Goal: Find specific page/section: Find specific page/section

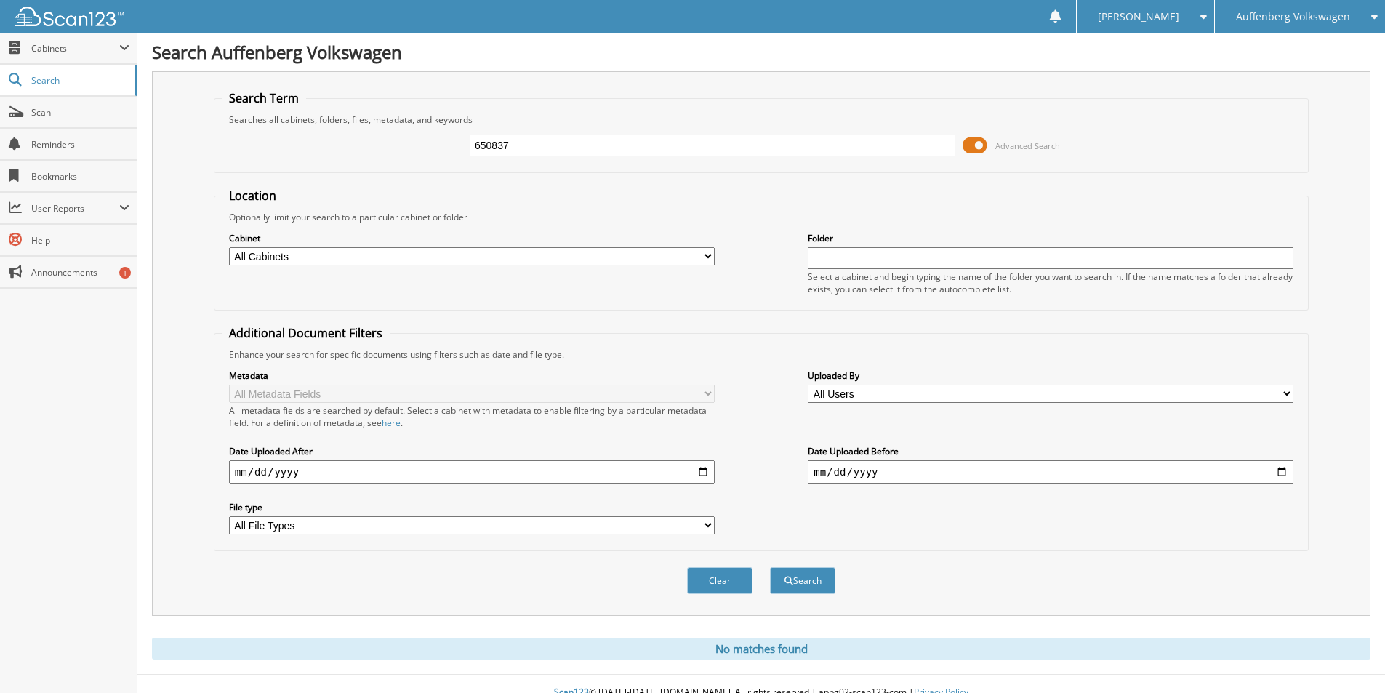
click at [540, 145] on input "650837" at bounding box center [713, 146] width 486 height 22
type input "650837"
click at [770, 567] on button "Search" at bounding box center [802, 580] width 65 height 27
click at [1361, 10] on div "Auffenberg Volkswagen" at bounding box center [1300, 16] width 156 height 33
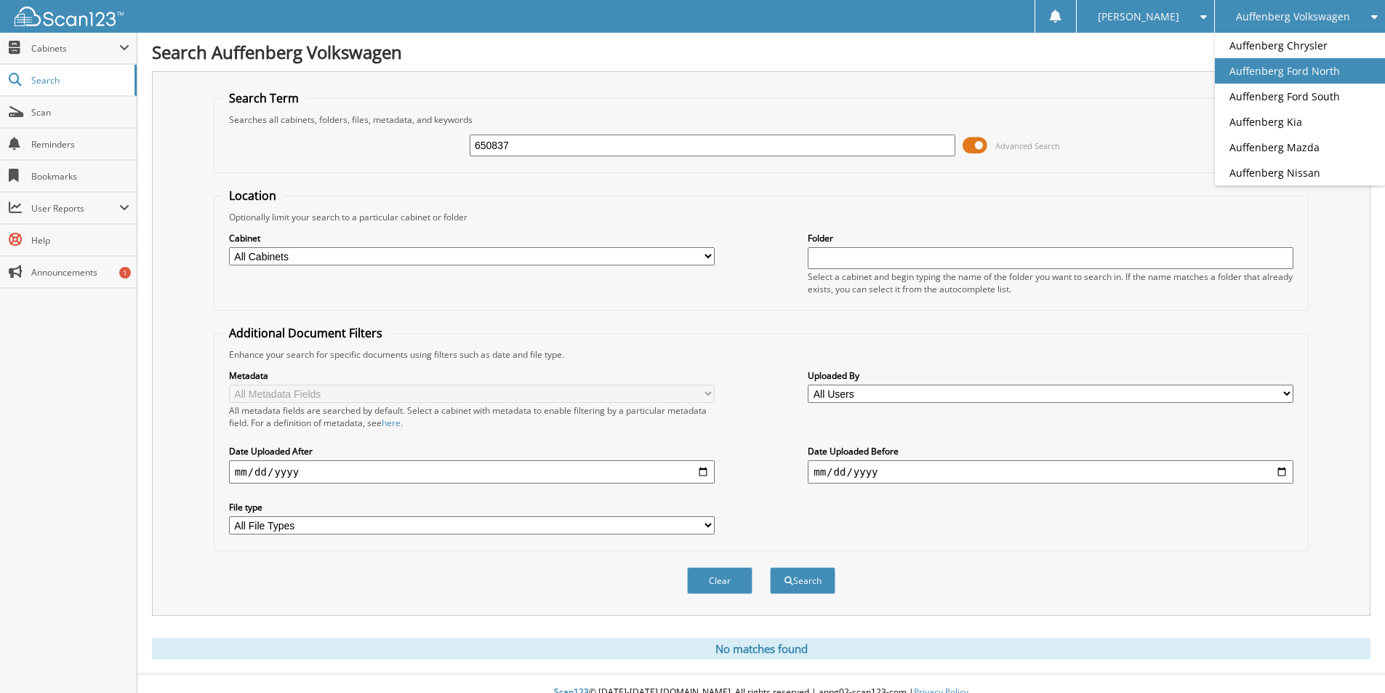
click at [1276, 75] on link "Auffenberg Ford North" at bounding box center [1300, 70] width 170 height 25
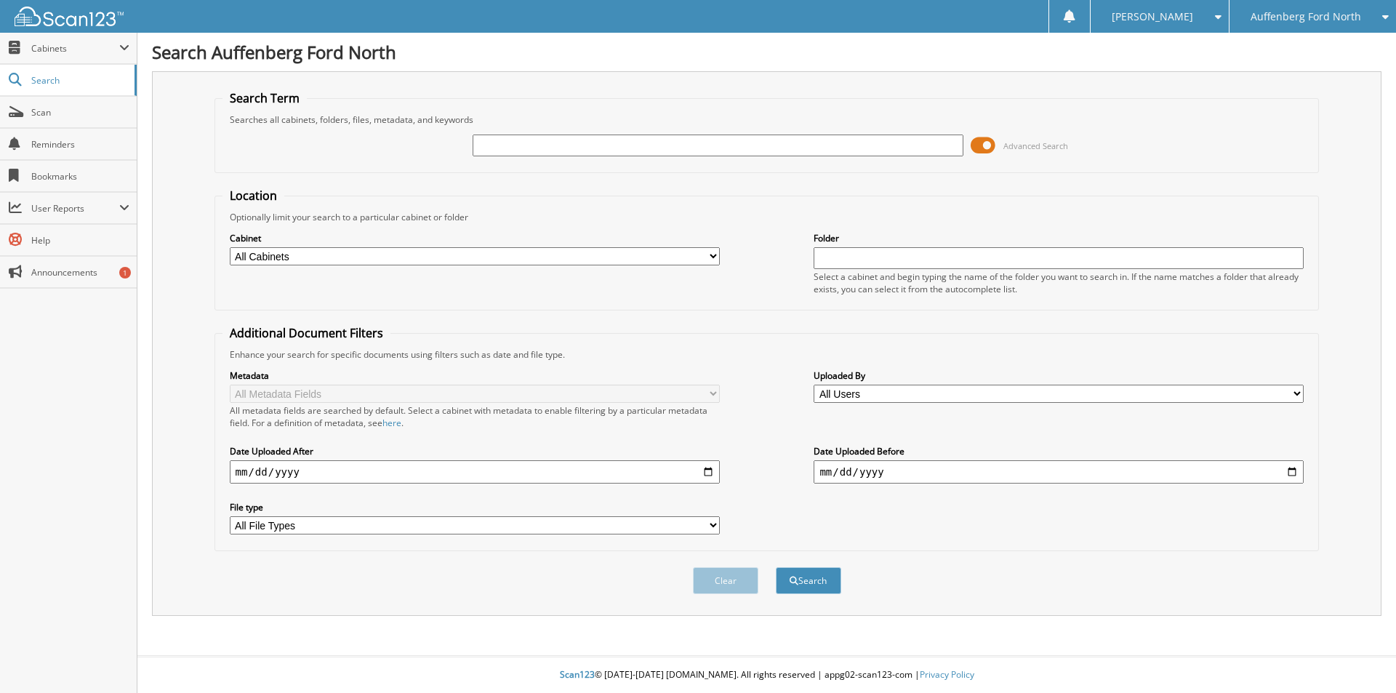
click at [614, 151] on input "text" at bounding box center [718, 146] width 490 height 22
type input "650837"
click at [776, 567] on button "Search" at bounding box center [808, 580] width 65 height 27
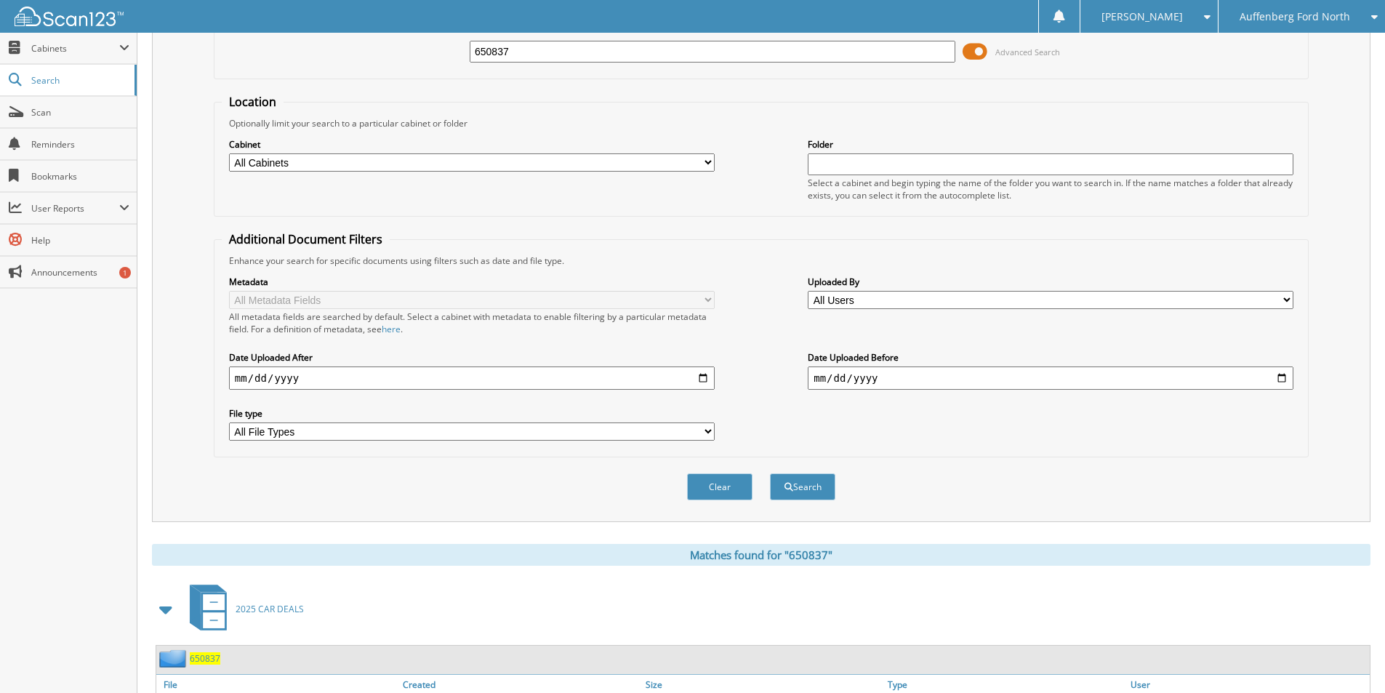
scroll to position [409, 0]
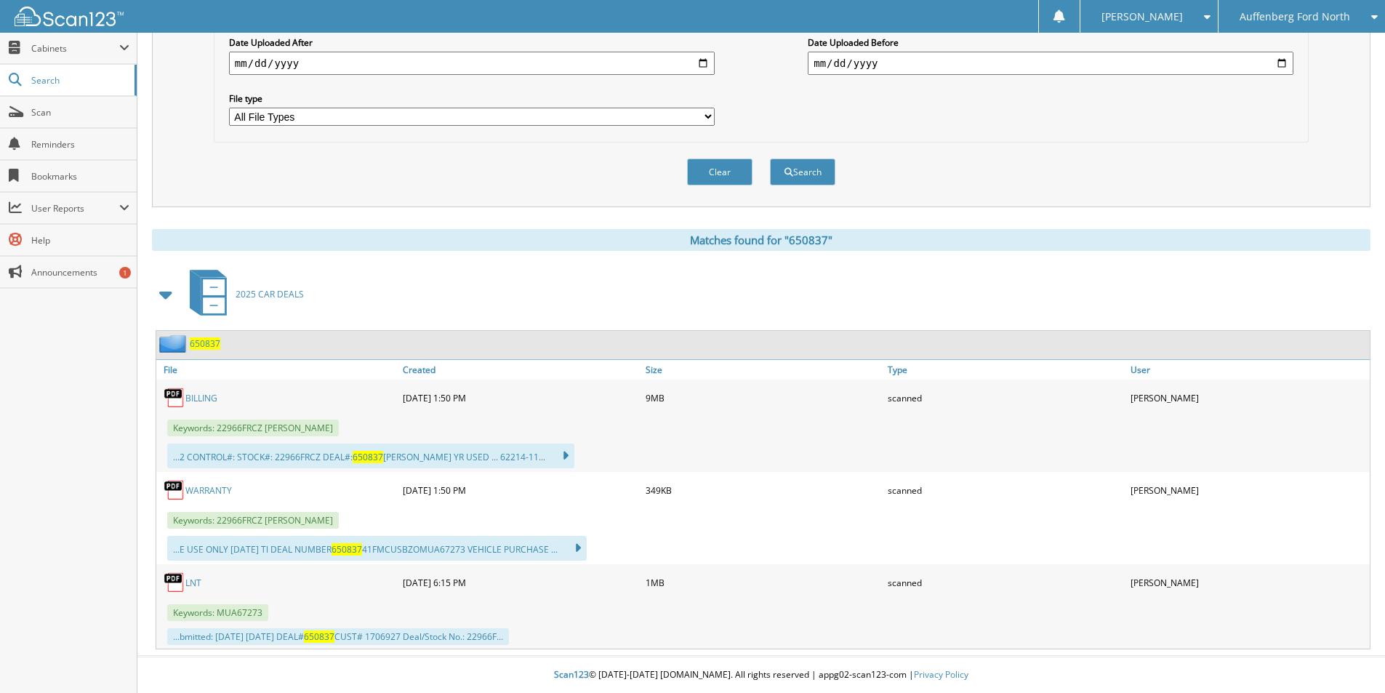
click at [206, 393] on link "BILLING" at bounding box center [201, 398] width 32 height 12
click at [209, 485] on link "WARRANTY" at bounding box center [208, 490] width 47 height 12
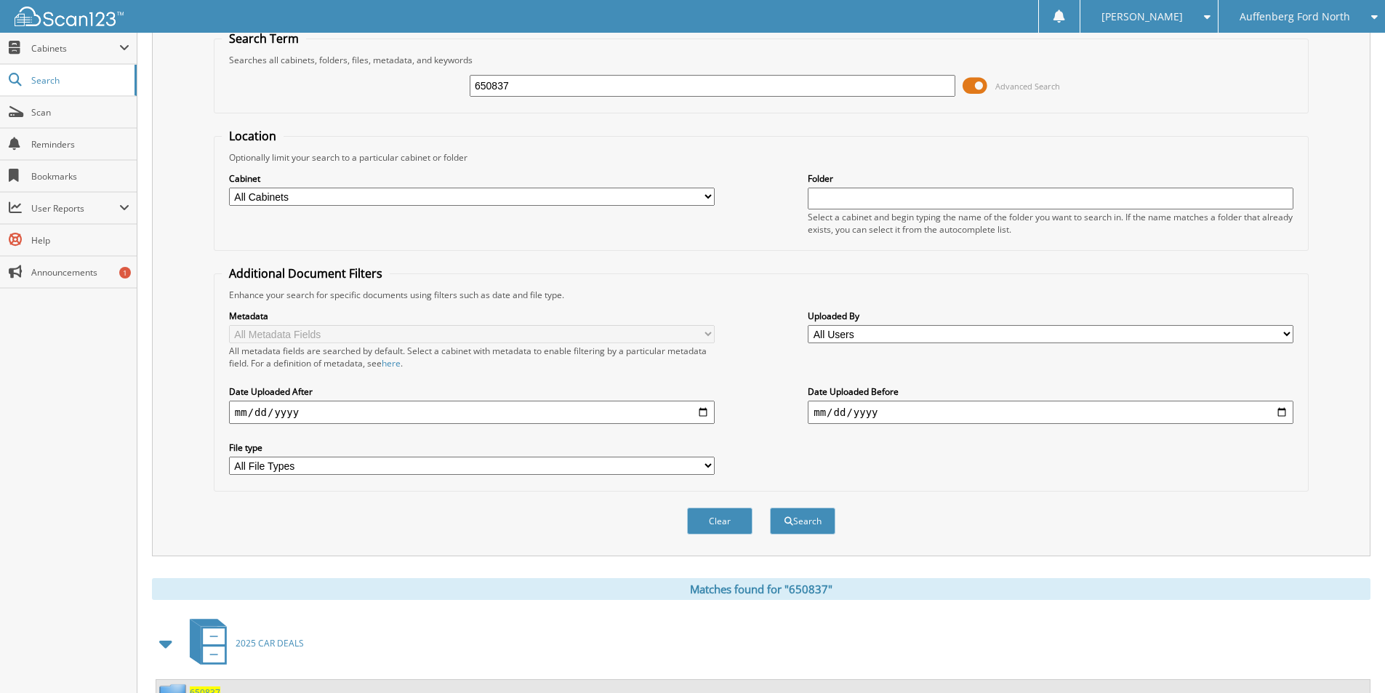
scroll to position [0, 0]
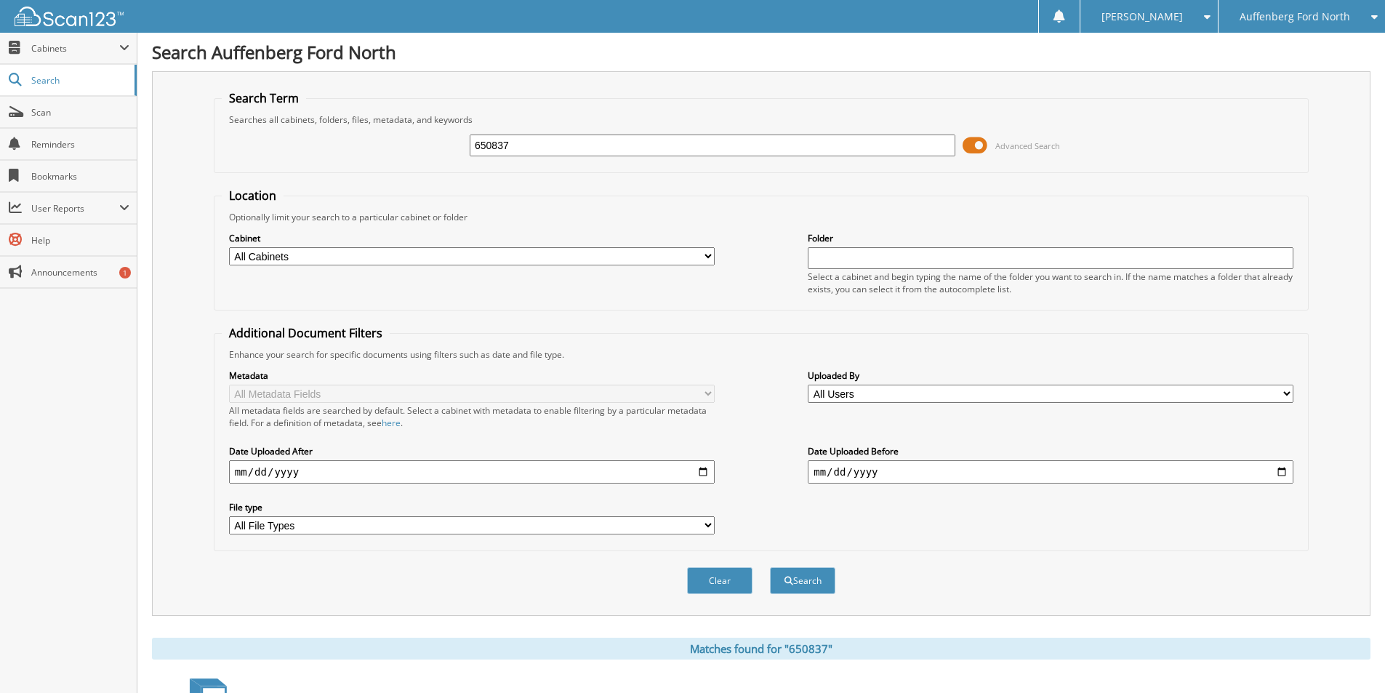
click at [53, 16] on img at bounding box center [69, 17] width 109 height 20
